Goal: Transaction & Acquisition: Book appointment/travel/reservation

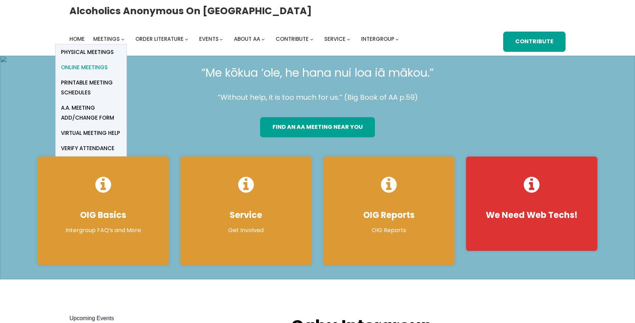
click at [94, 66] on span "Online Meetings" at bounding box center [84, 67] width 47 height 10
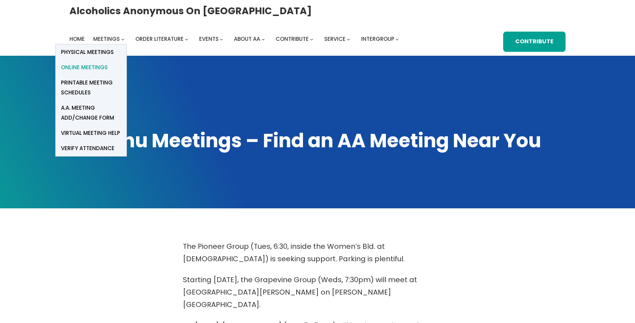
click at [97, 68] on span "Online Meetings" at bounding box center [84, 67] width 47 height 10
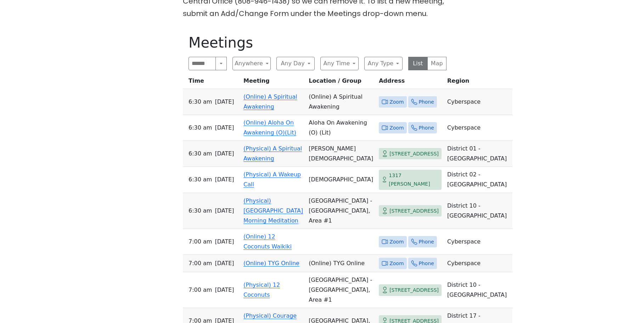
scroll to position [407, 0]
click at [252, 93] on link "(Online) A Spiritual Awakening" at bounding box center [271, 101] width 54 height 17
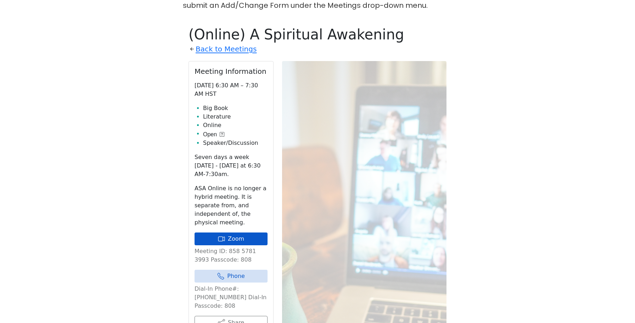
scroll to position [414, 0]
click at [231, 233] on link "Zoom" at bounding box center [231, 239] width 73 height 13
